Goal: Complete application form

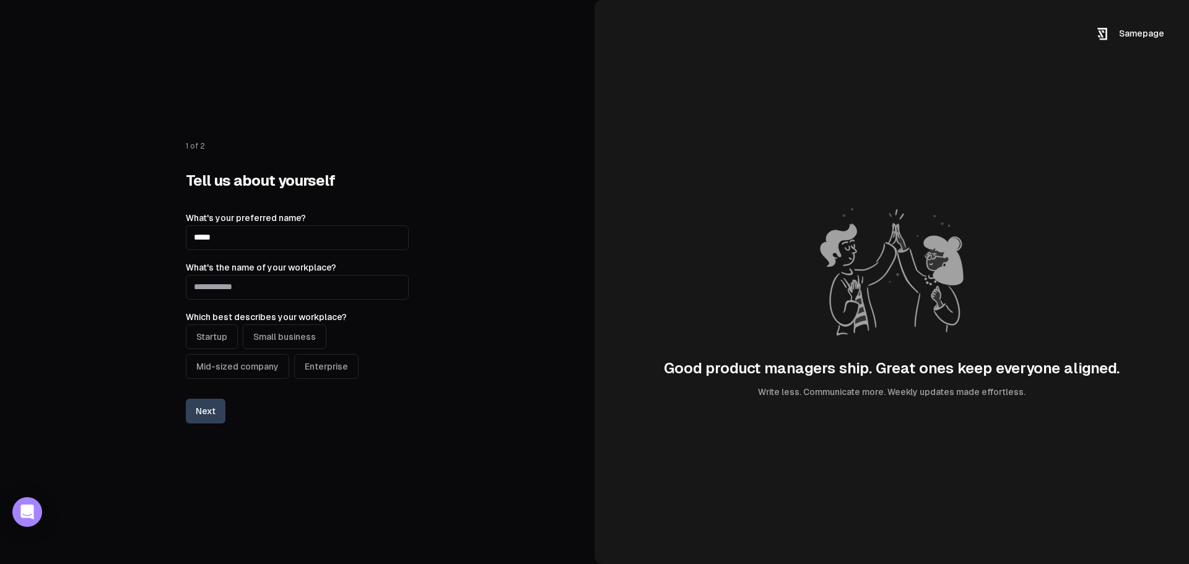
click at [222, 291] on input "What's the name of your workplace?" at bounding box center [297, 287] width 223 height 25
type input "***"
click at [258, 362] on button "Mid-sized company" at bounding box center [237, 366] width 103 height 25
click at [216, 414] on button "Next" at bounding box center [206, 411] width 40 height 25
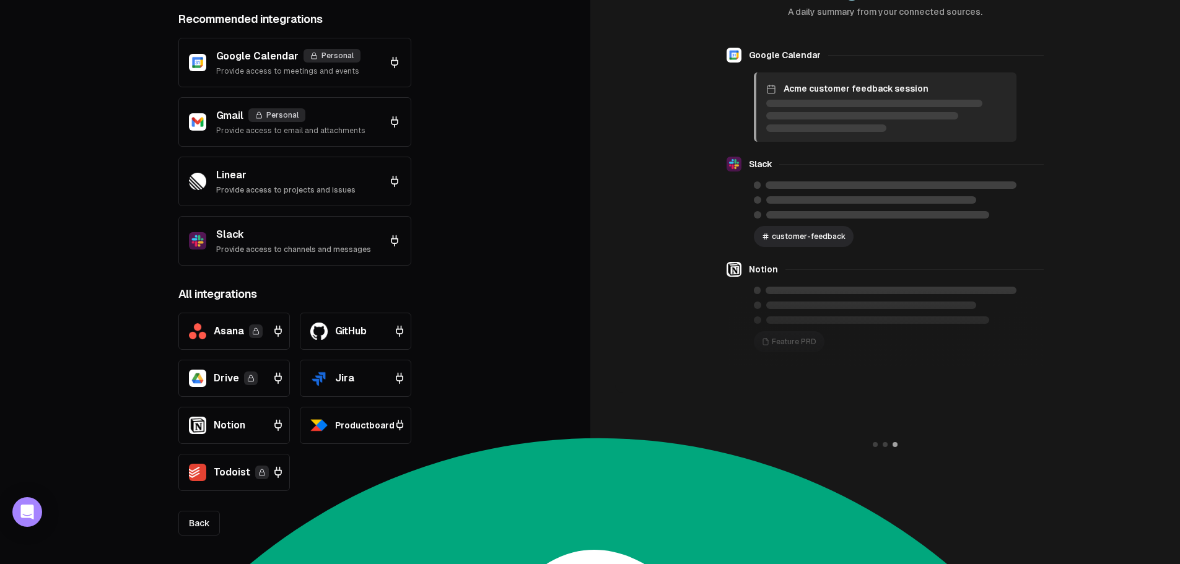
scroll to position [159, 0]
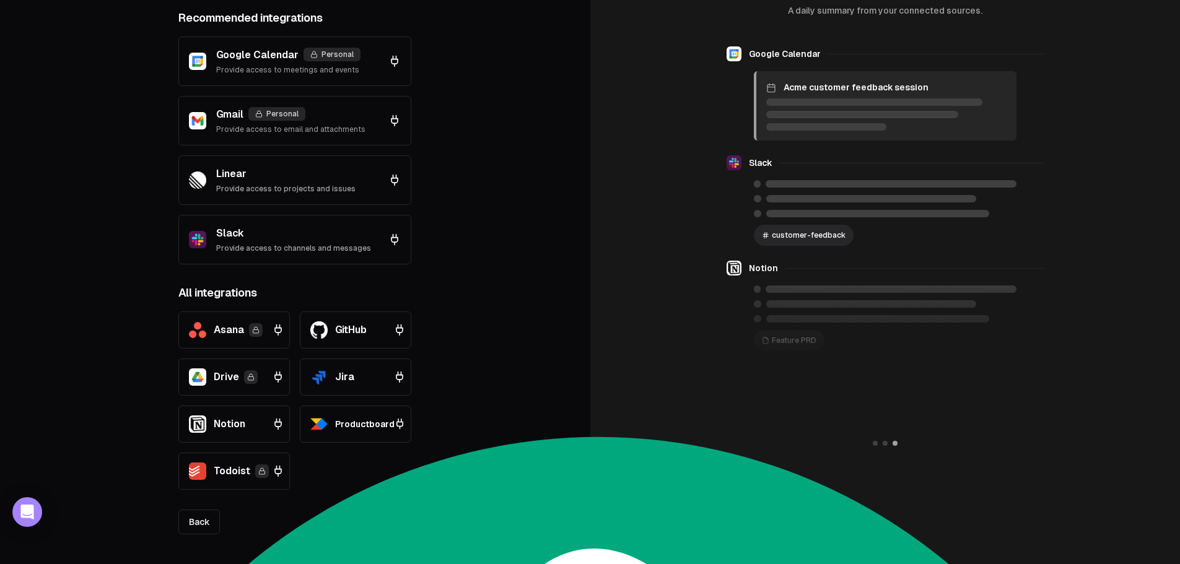
click at [553, 173] on div "2 of 2 To draft the perfect update, connect your data sources Data is used to d…" at bounding box center [295, 203] width 590 height 724
